Goal: Information Seeking & Learning: Learn about a topic

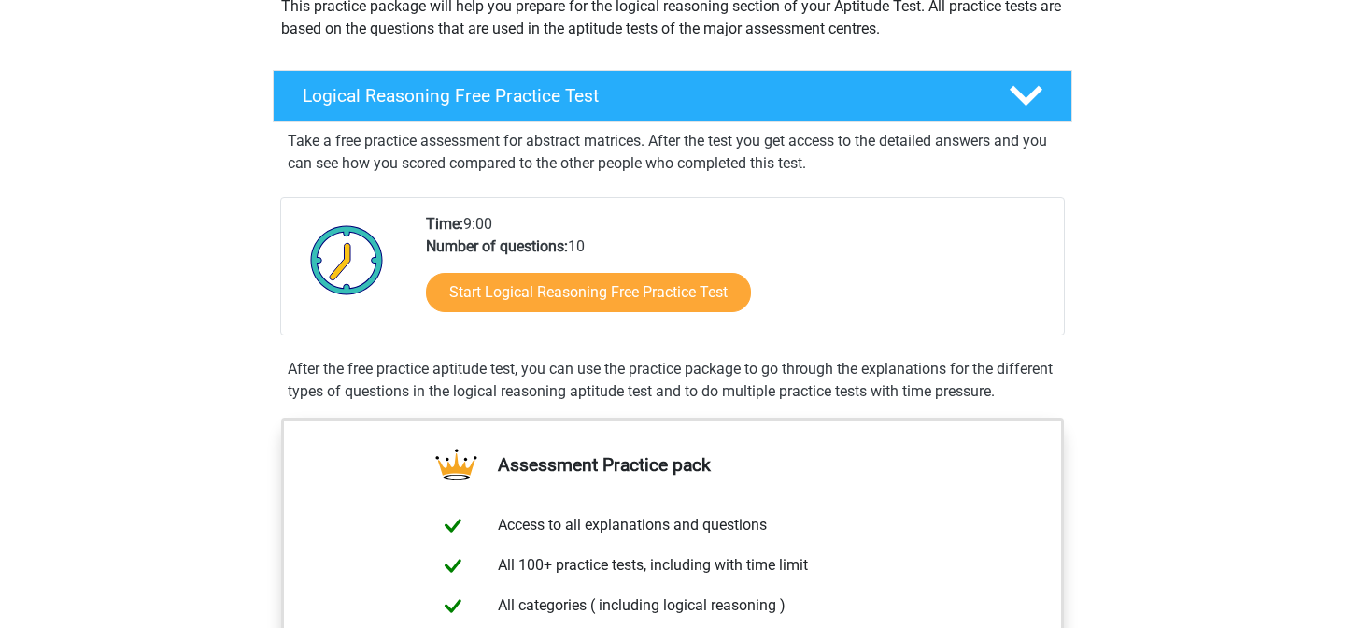
scroll to position [237, 0]
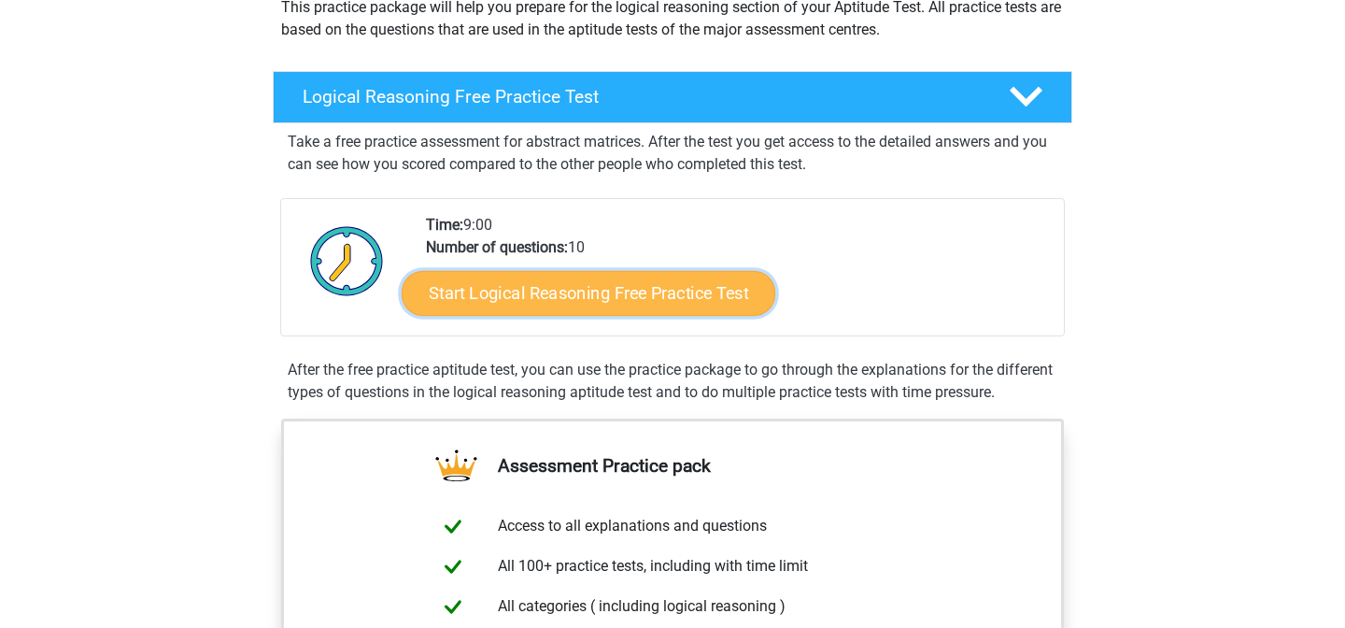
click at [621, 290] on link "Start Logical Reasoning Free Practice Test" at bounding box center [589, 292] width 374 height 45
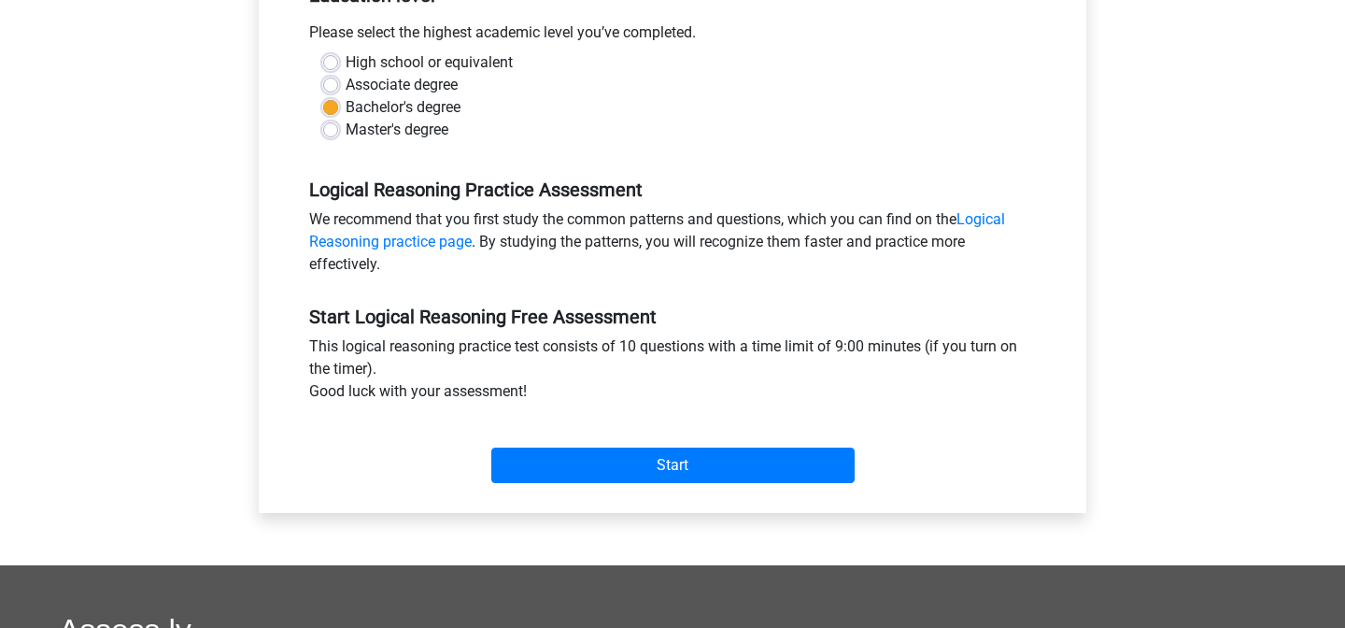
scroll to position [420, 0]
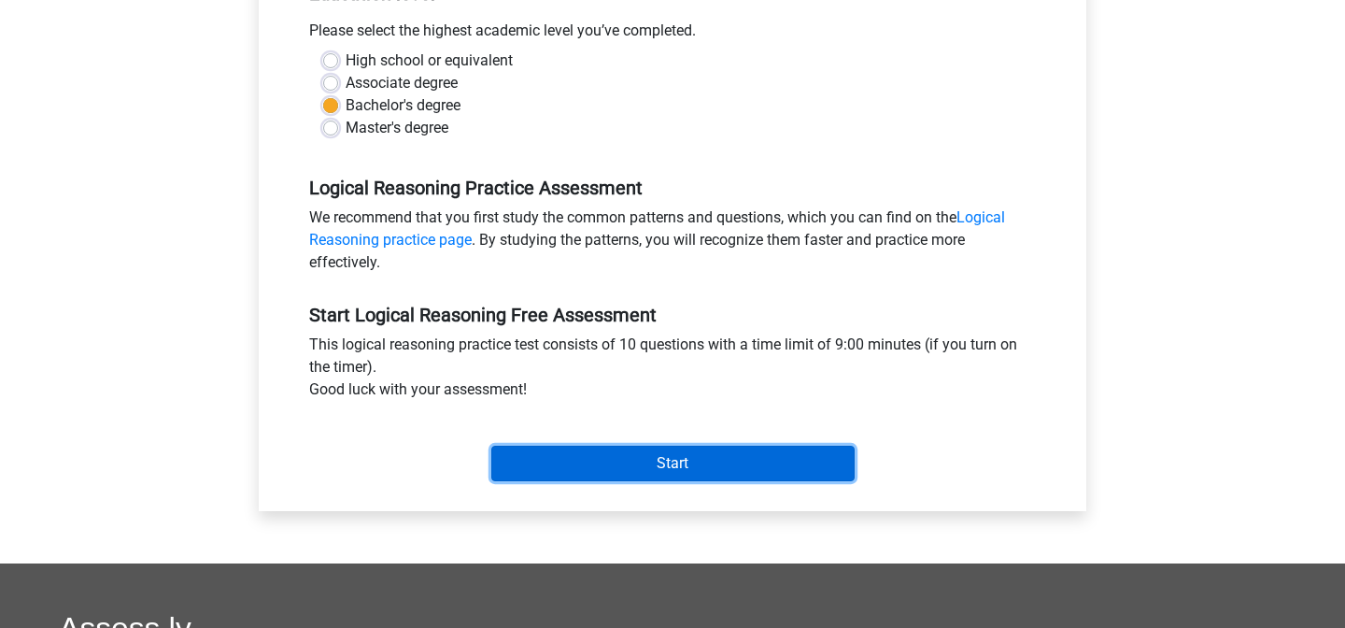
click at [616, 455] on input "Start" at bounding box center [672, 464] width 363 height 36
